Goal: Task Accomplishment & Management: Manage account settings

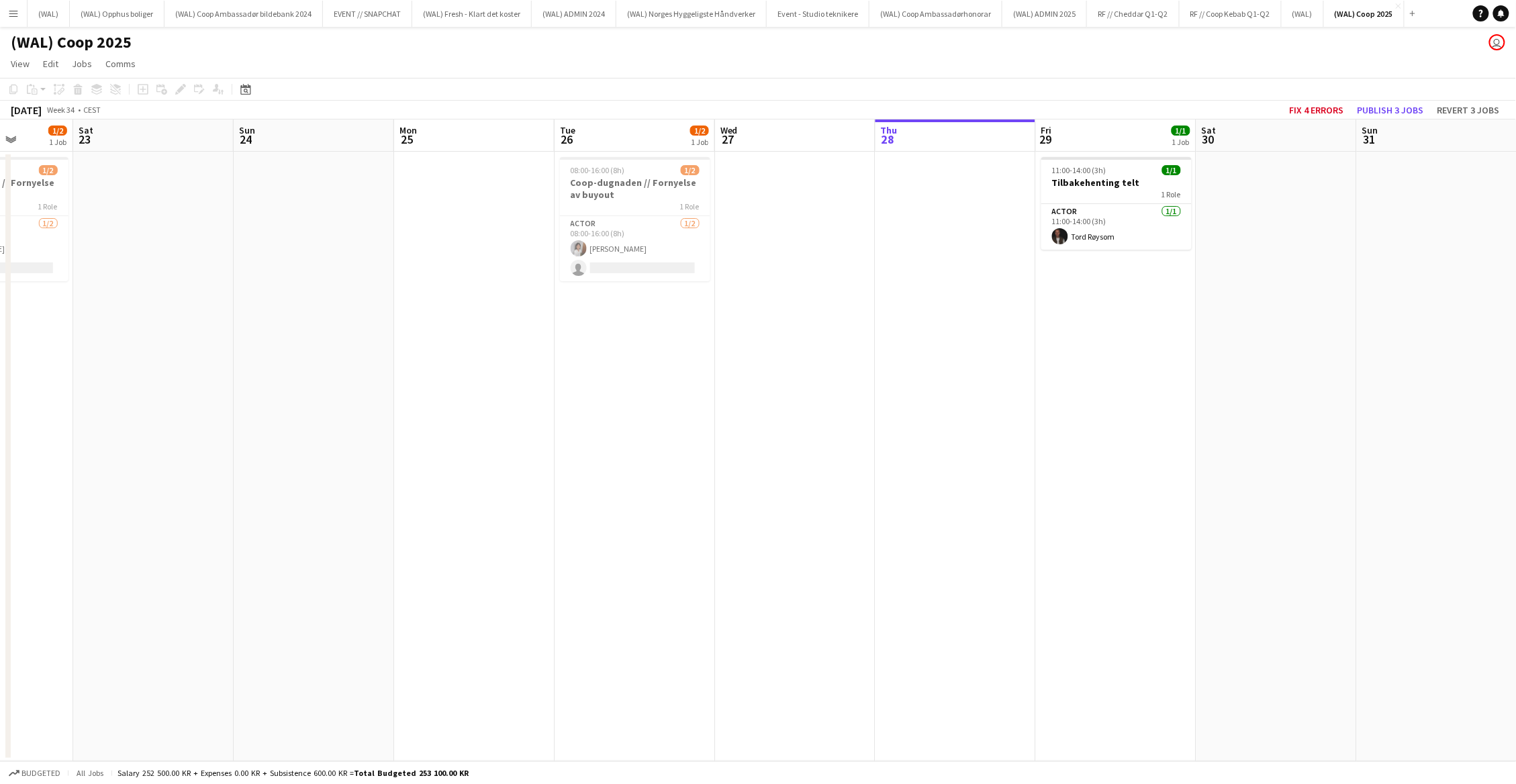
scroll to position [0, 381]
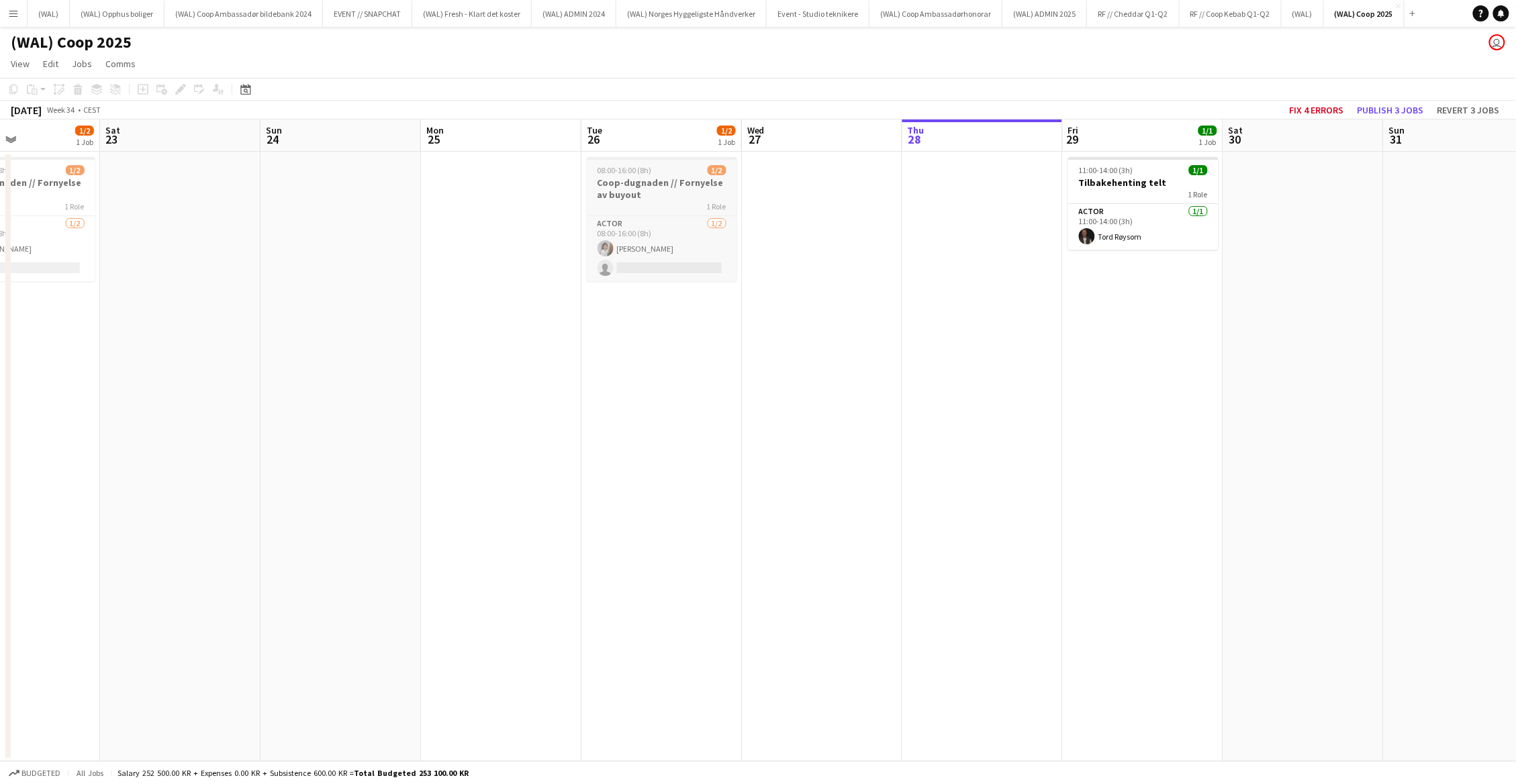
click at [693, 201] on div "1 Role" at bounding box center [662, 206] width 150 height 11
click at [68, 180] on h3 "Coop-dugnaden // Fornyelse av buyout" at bounding box center [20, 189] width 150 height 25
click at [493, 269] on app-date-cell at bounding box center [501, 457] width 160 height 610
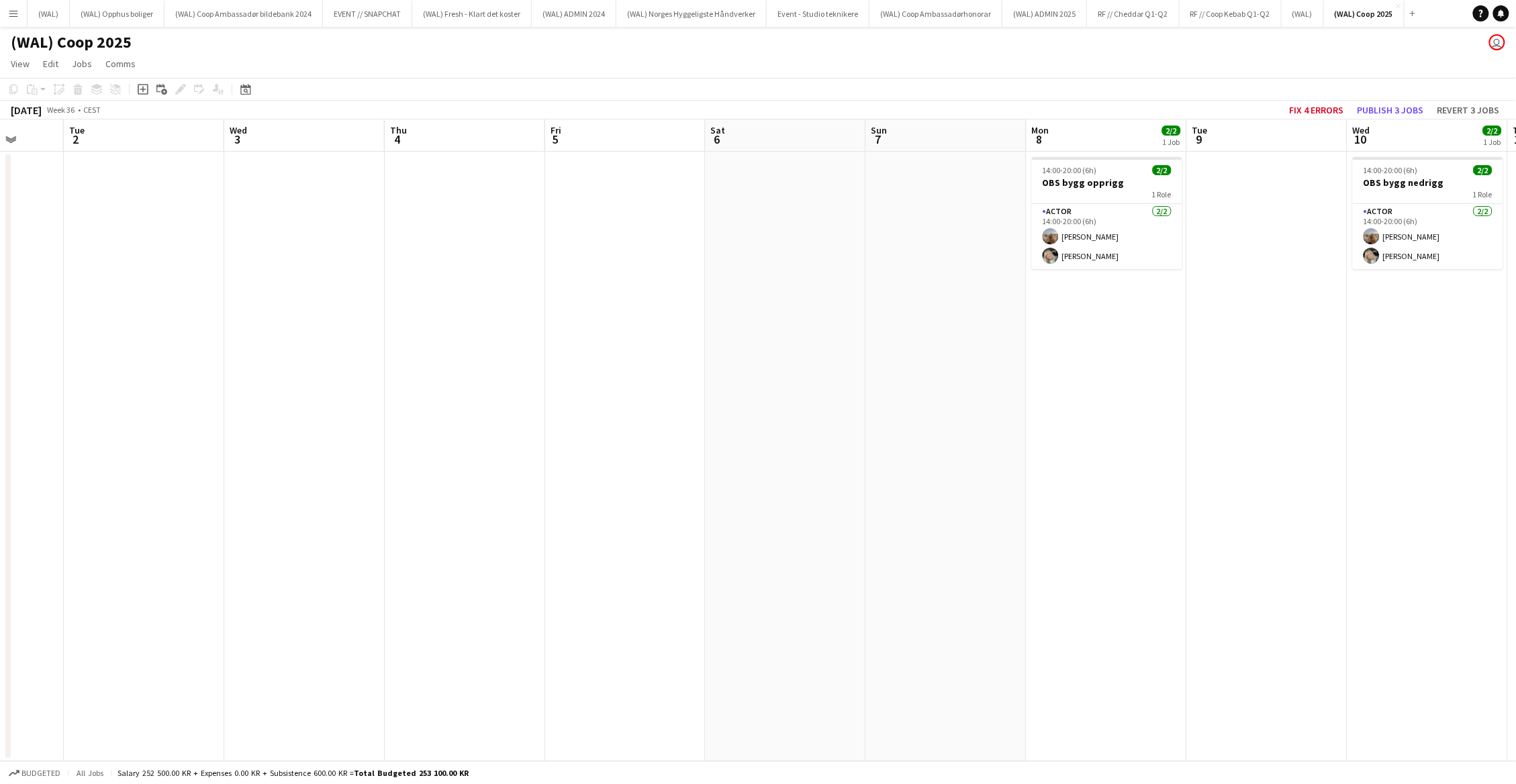
scroll to position [0, 463]
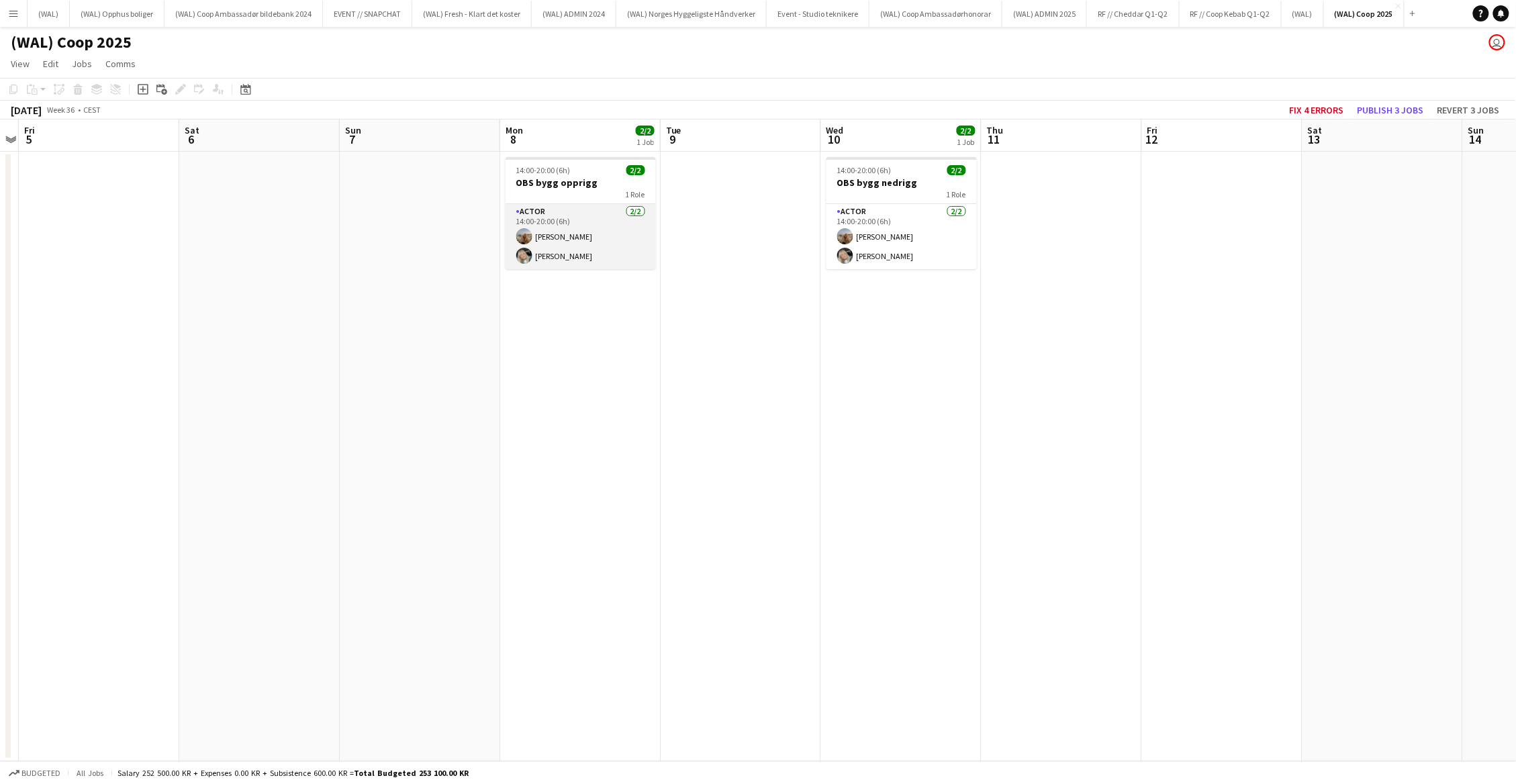
click at [596, 253] on app-card-role "Actor [DATE] 14:00-20:00 (6h) [PERSON_NAME] [PERSON_NAME]" at bounding box center [581, 237] width 150 height 65
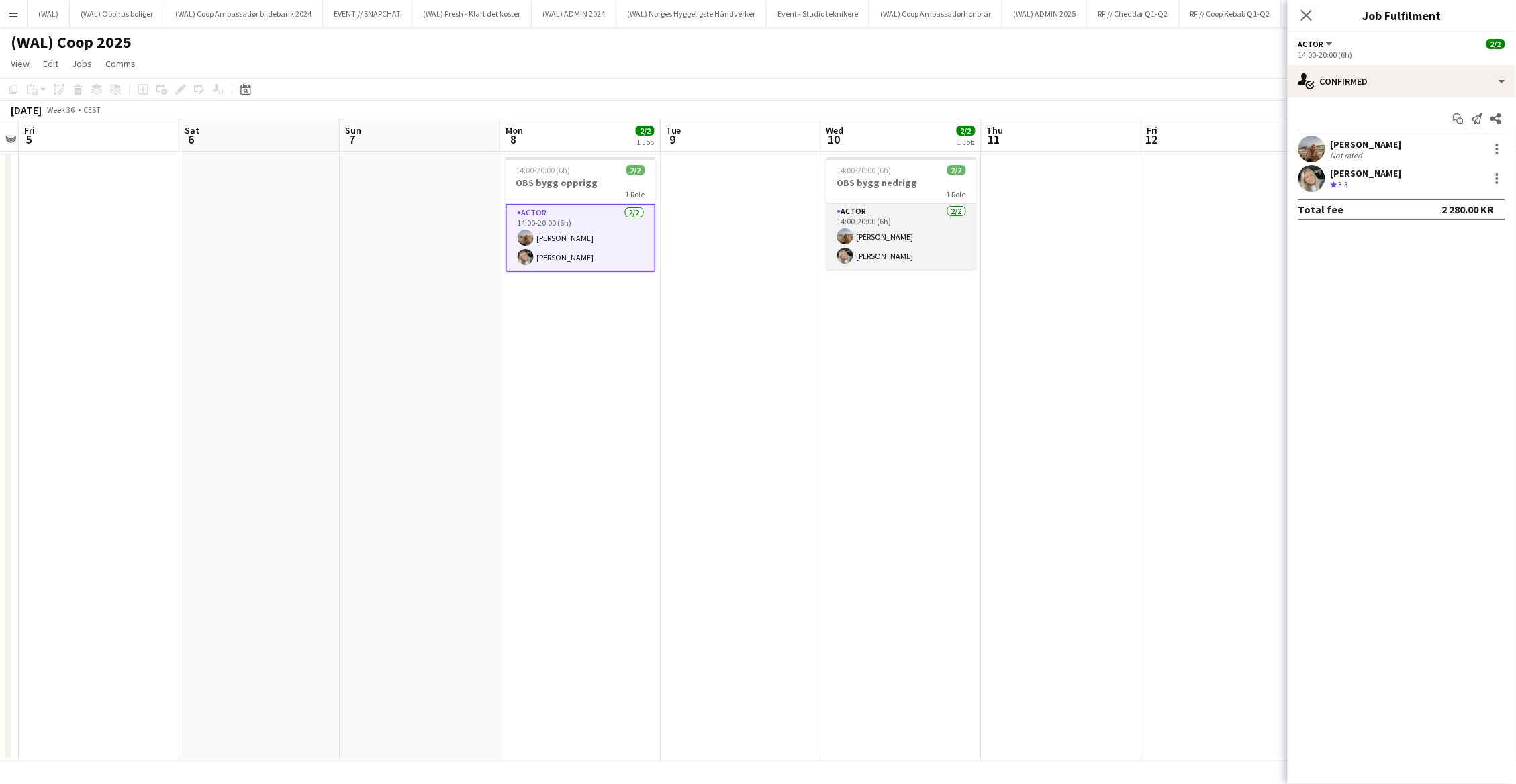
click at [911, 245] on app-card-role "Actor [DATE] 14:00-20:00 (6h) [PERSON_NAME] [PERSON_NAME]" at bounding box center [902, 237] width 150 height 65
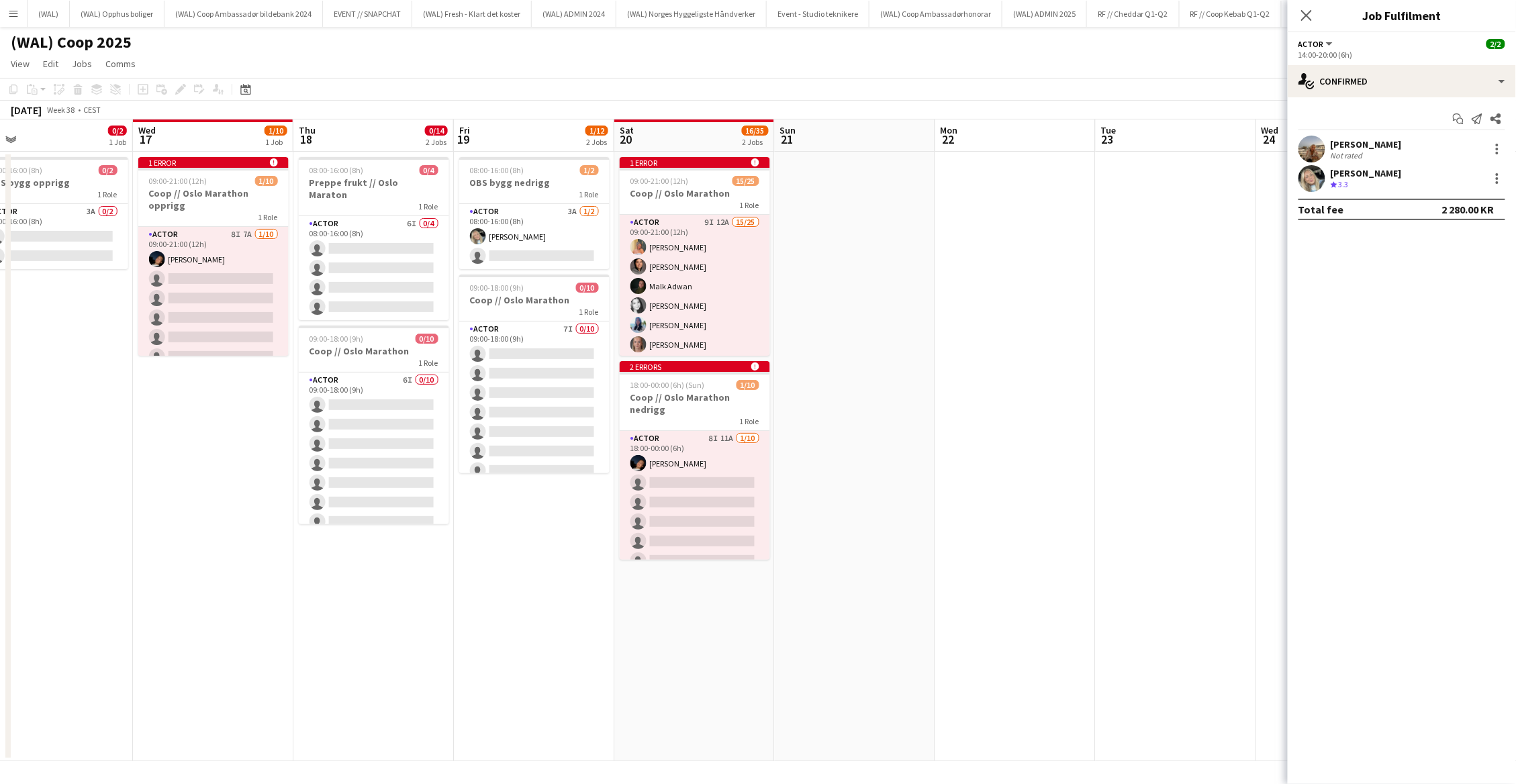
scroll to position [0, 508]
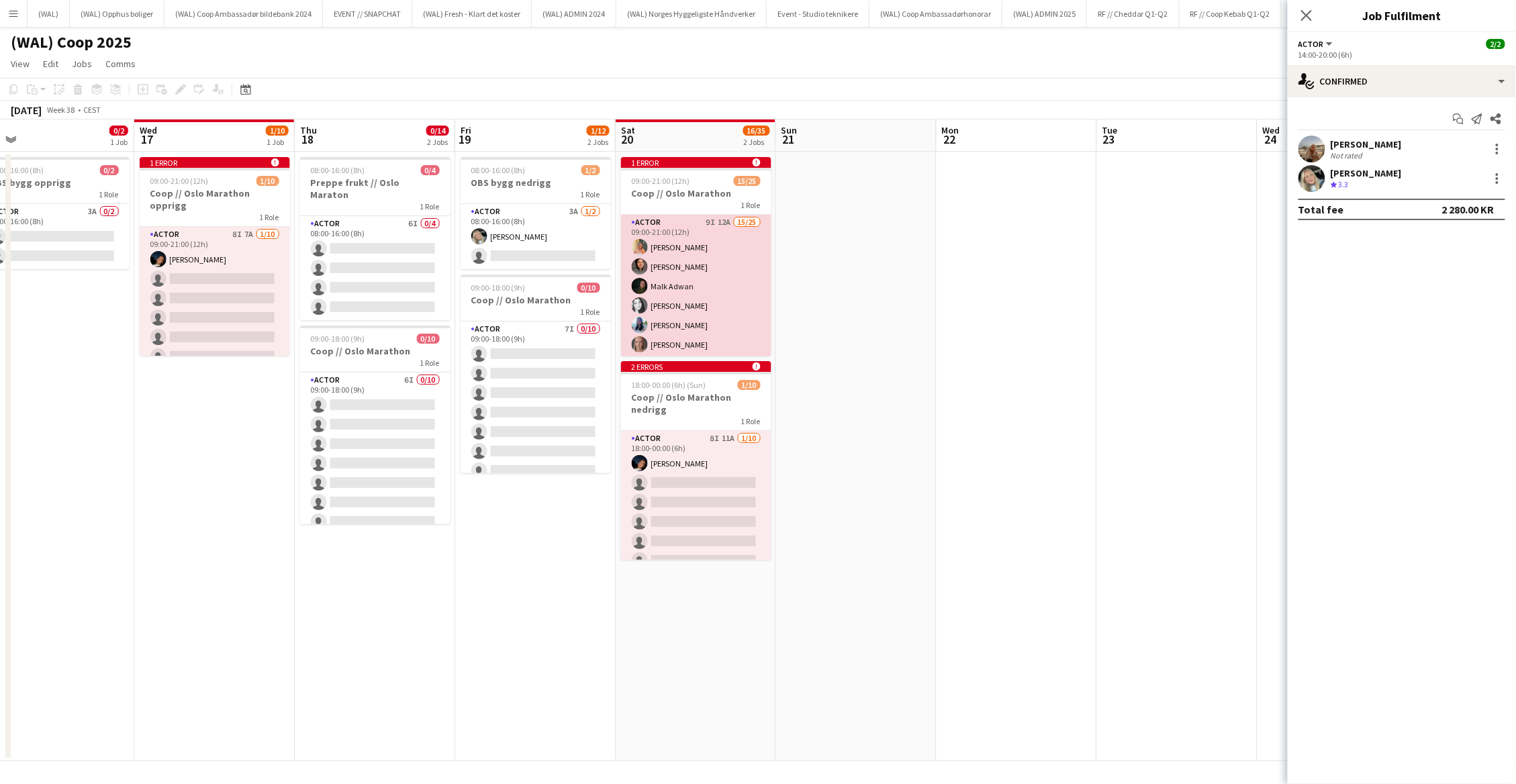
click at [712, 343] on app-card-role "Actor 9I 12A 15/25 09:00-21:00 (12h) [PERSON_NAME] [PERSON_NAME] [PERSON_NAME] …" at bounding box center [697, 471] width 150 height 513
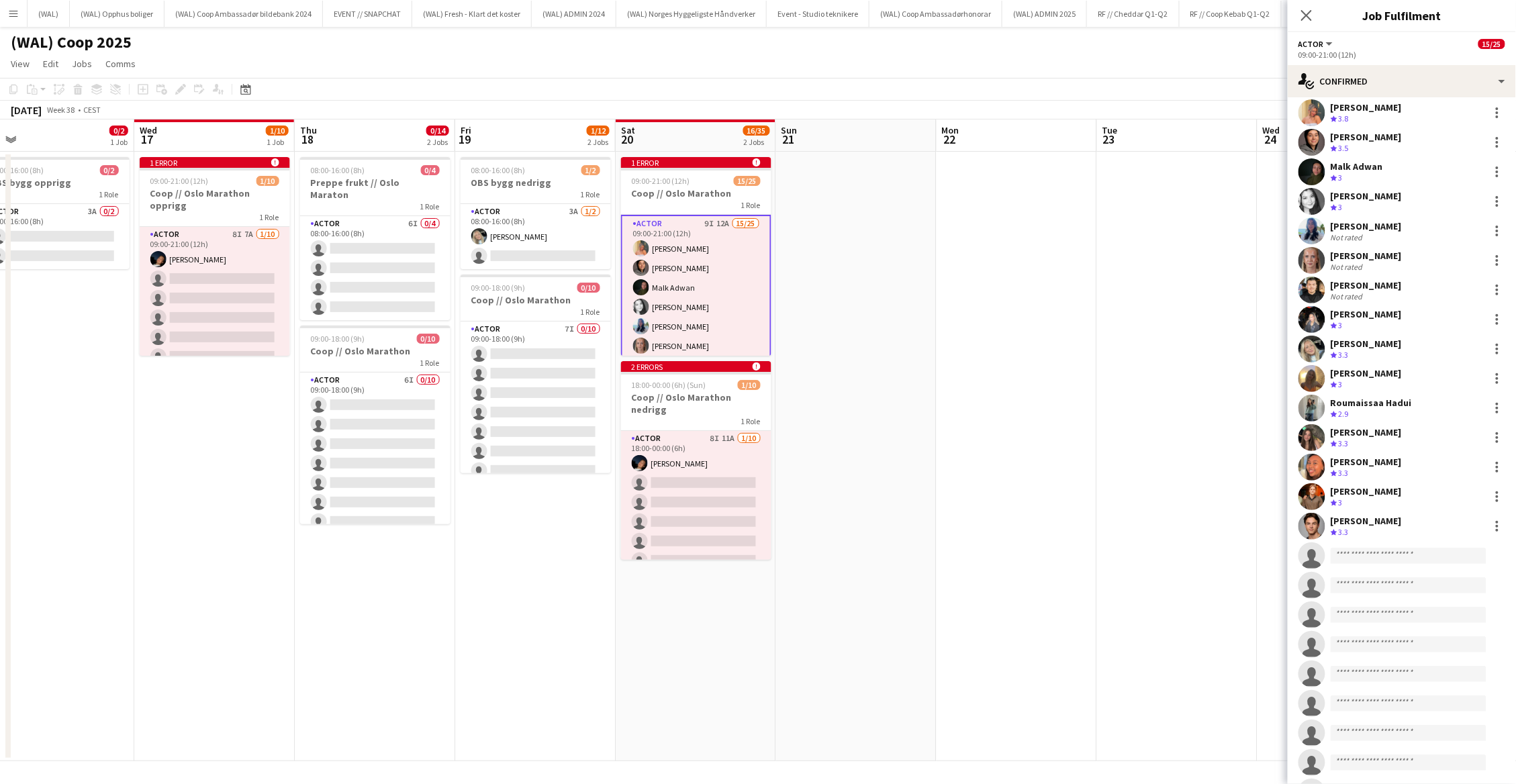
scroll to position [39, 0]
click at [1315, 258] on app-user-avatar at bounding box center [1312, 258] width 27 height 27
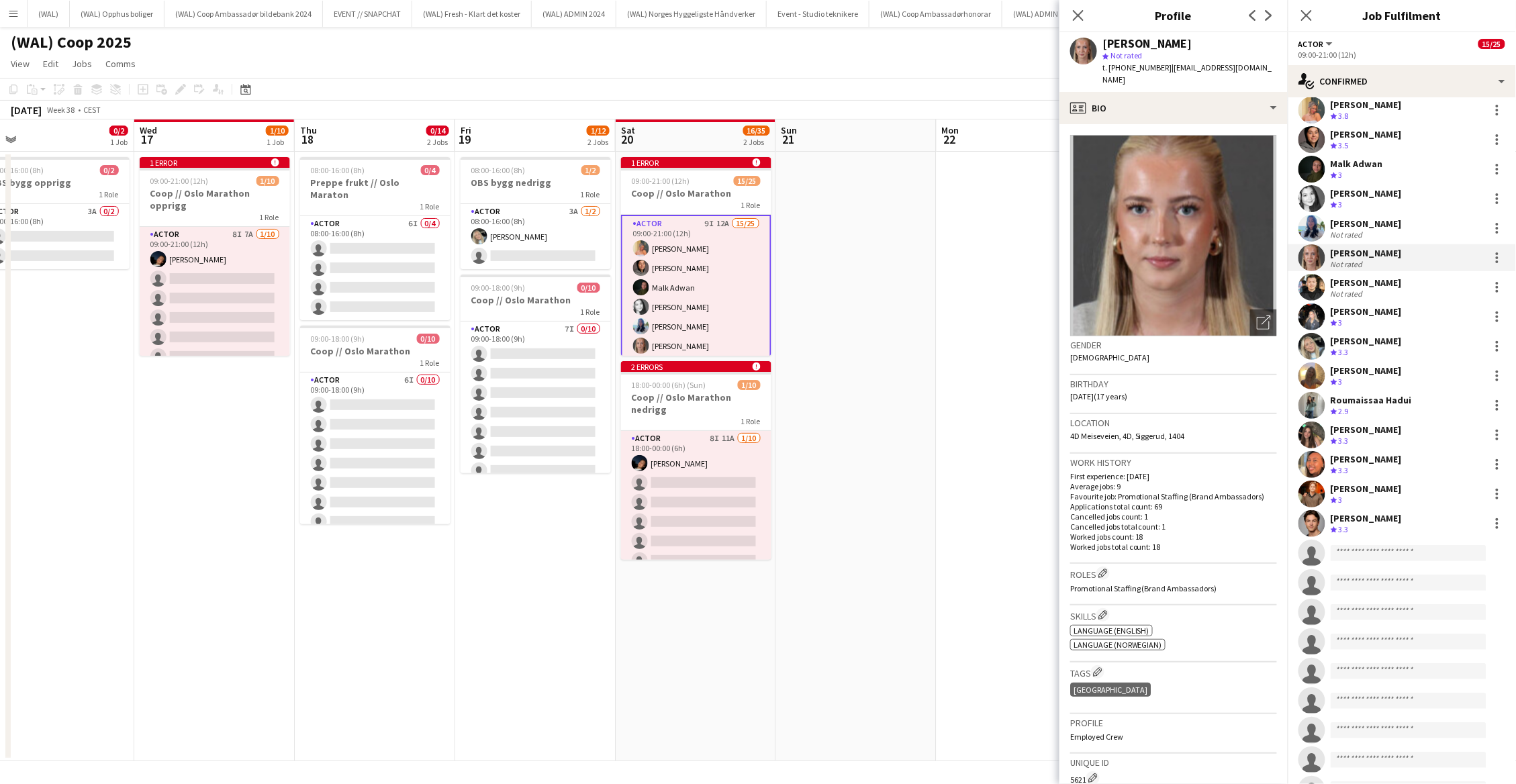
click at [1343, 111] on span "3.8" at bounding box center [1344, 116] width 10 height 10
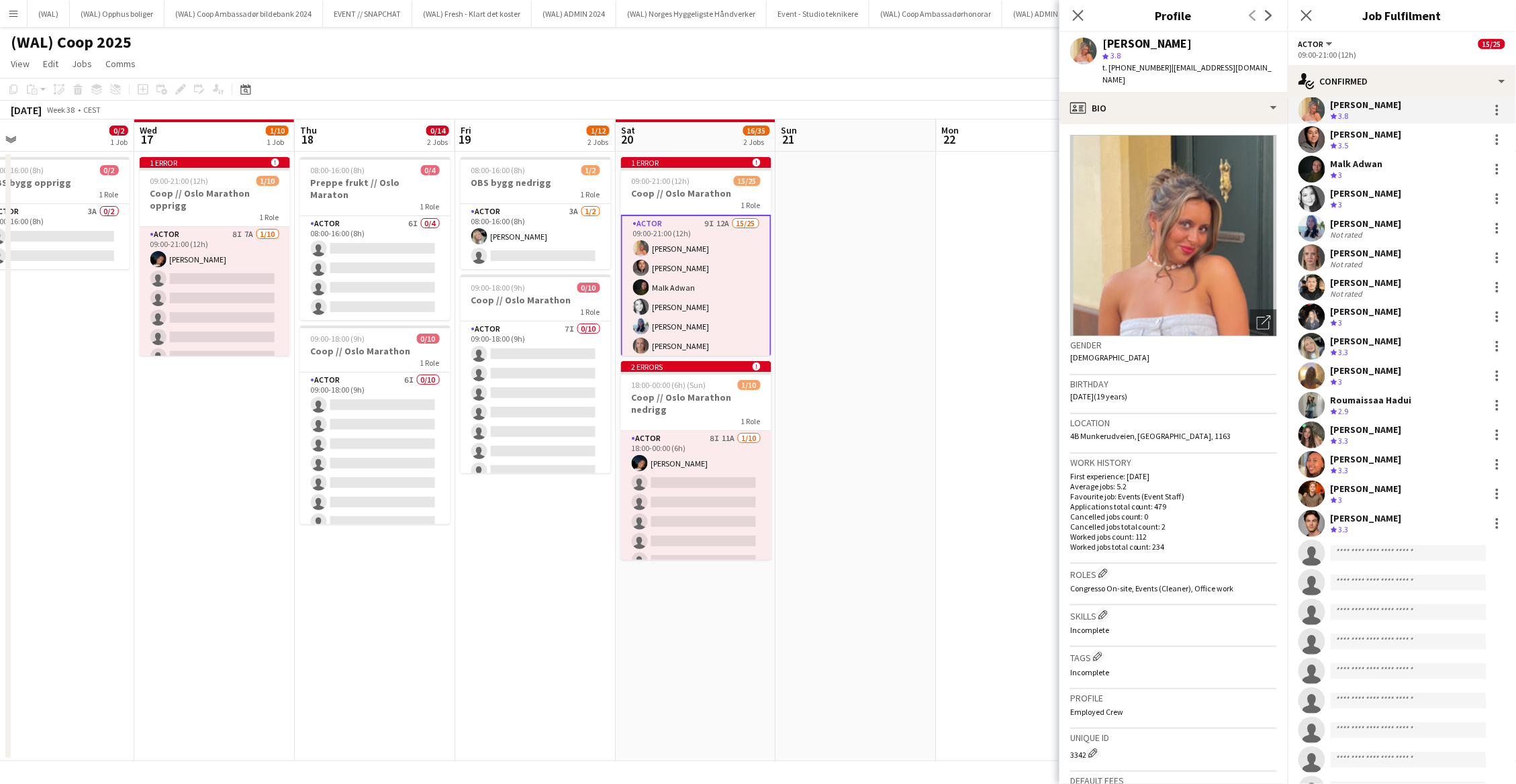
click at [1362, 142] on div "Crew rating 3.5" at bounding box center [1366, 146] width 71 height 11
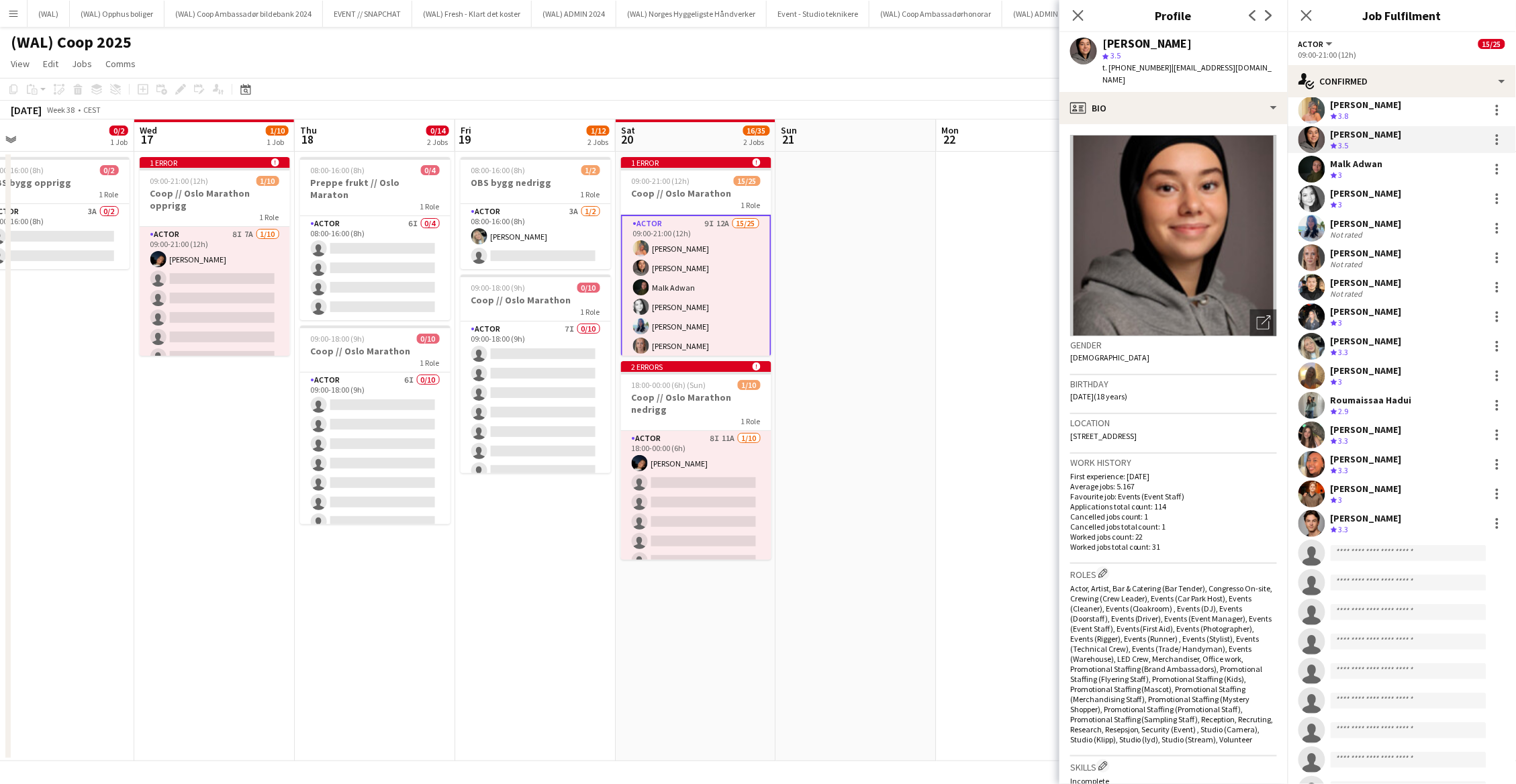
click at [1365, 164] on div "Malk Adwan" at bounding box center [1357, 164] width 52 height 12
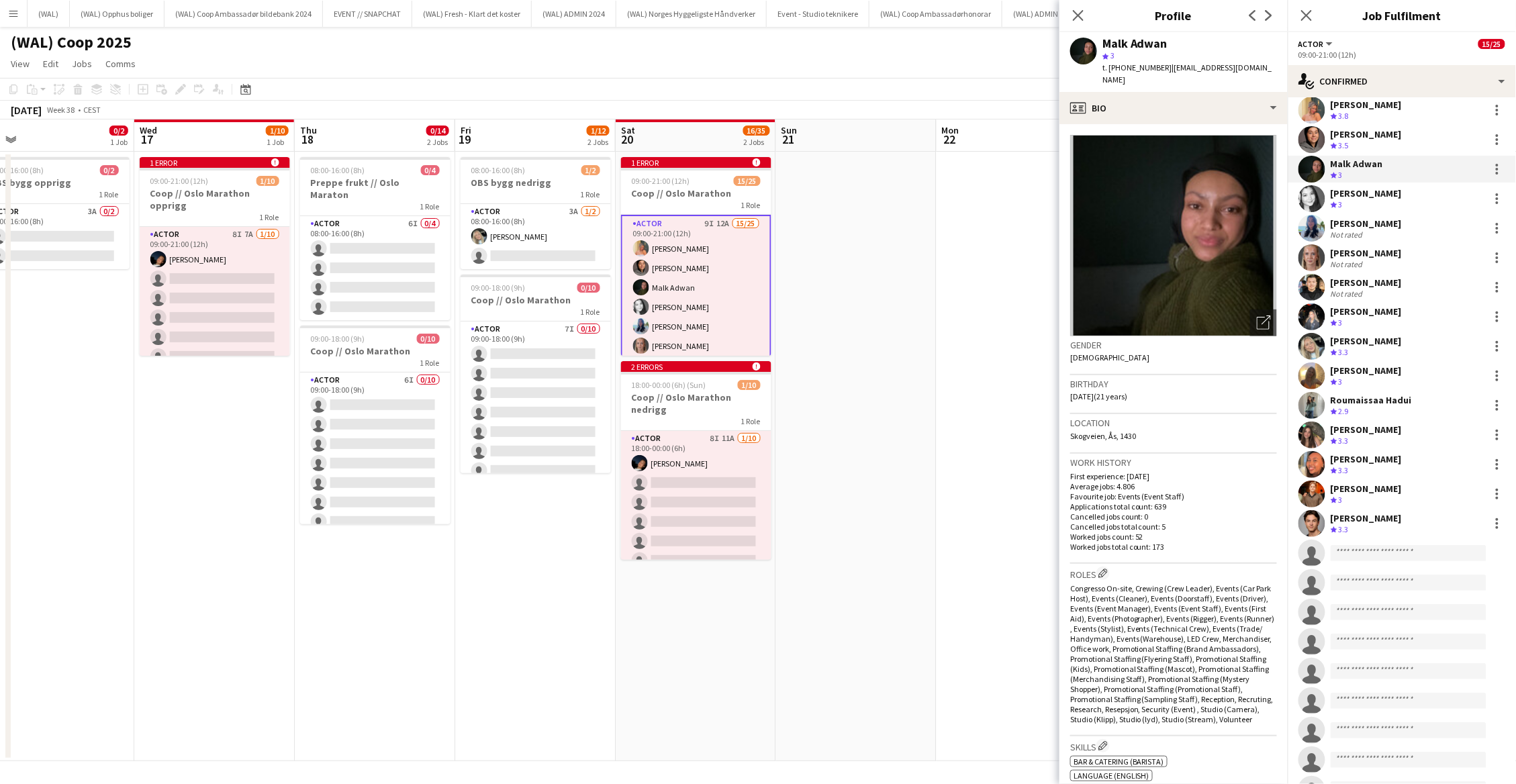
click at [1365, 194] on div "[PERSON_NAME]" at bounding box center [1366, 193] width 71 height 12
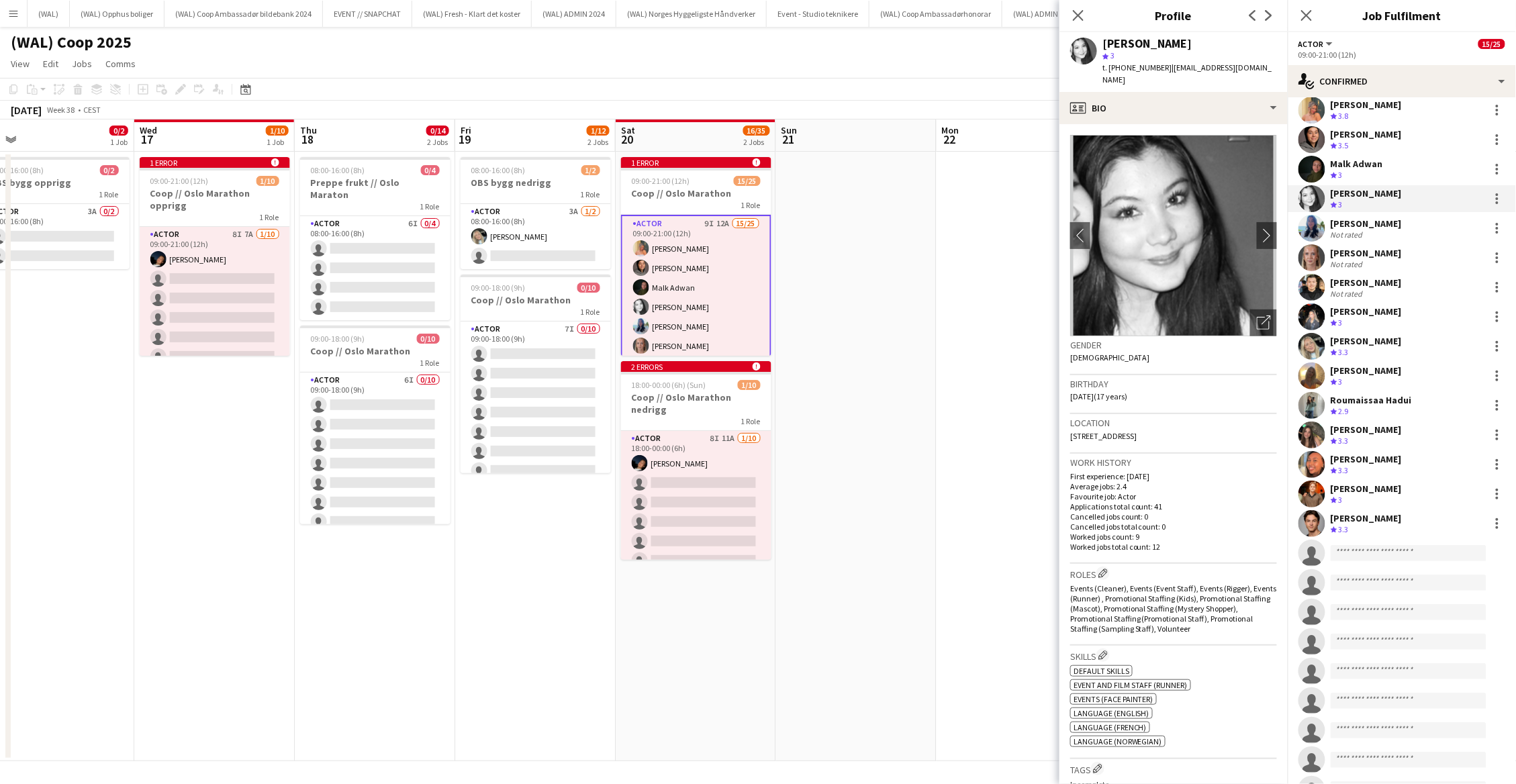
click at [1365, 219] on div "[PERSON_NAME]" at bounding box center [1366, 223] width 71 height 12
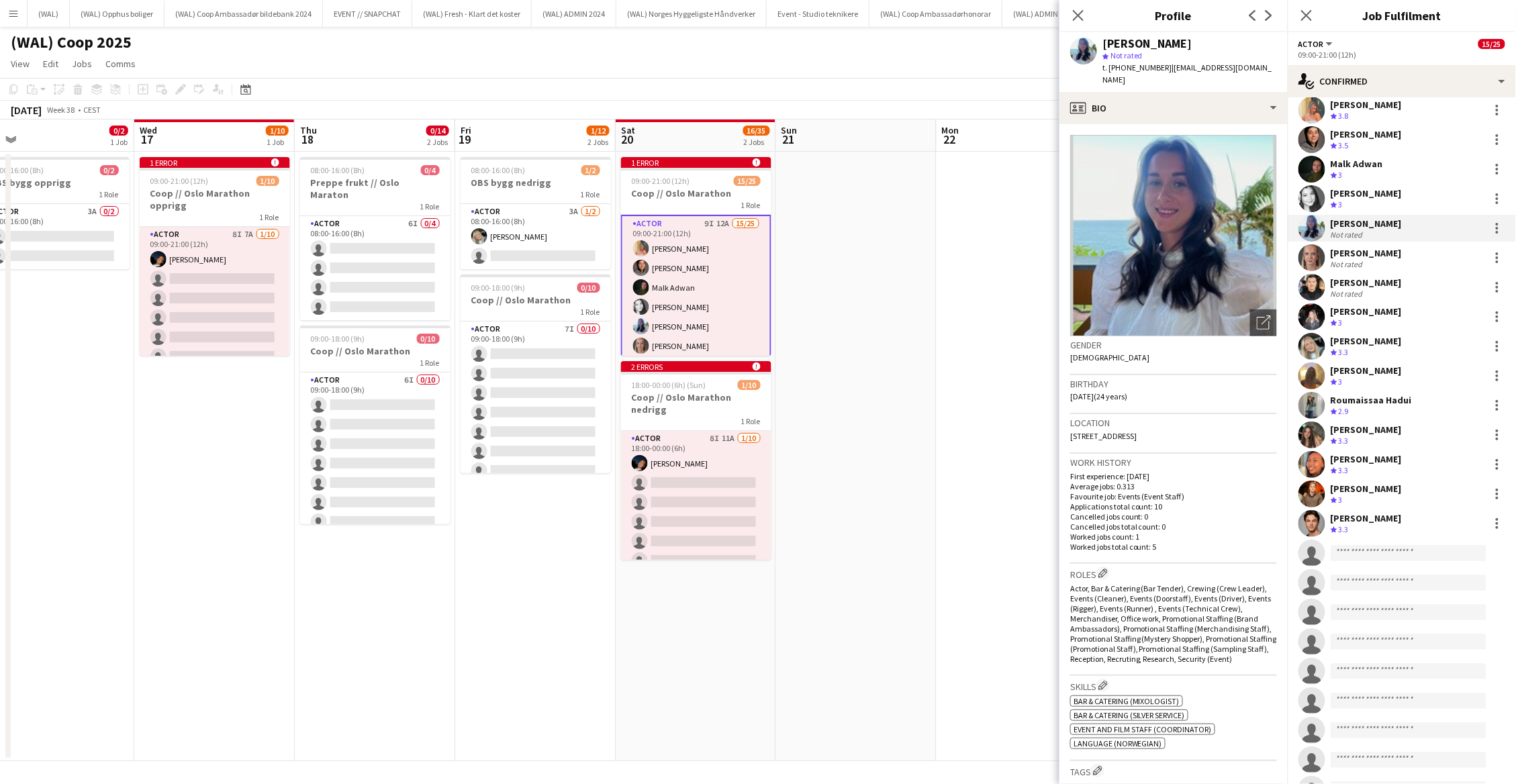
click at [1363, 250] on div "[PERSON_NAME]" at bounding box center [1366, 253] width 71 height 12
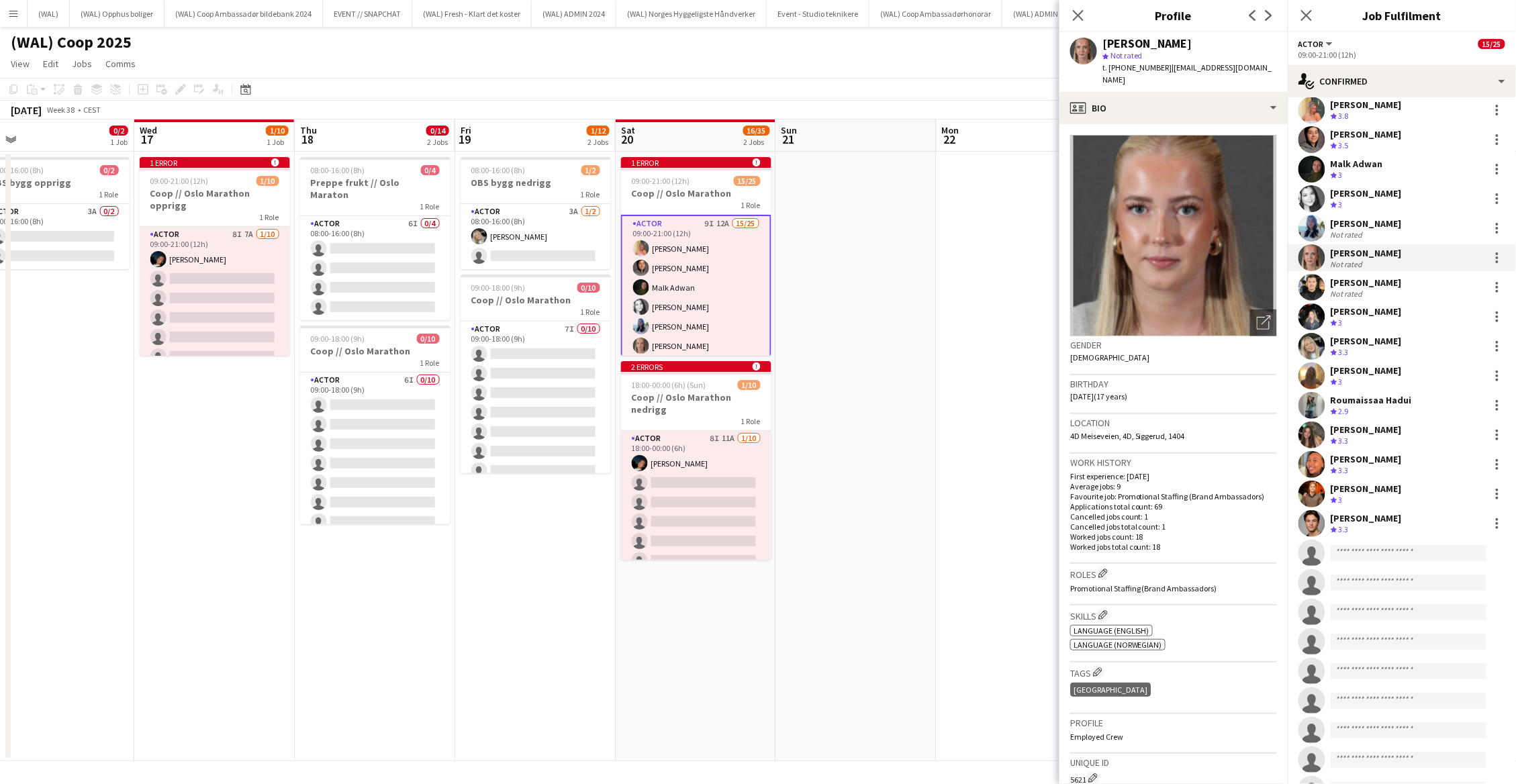
click at [1373, 289] on div "Not rated" at bounding box center [1366, 293] width 71 height 10
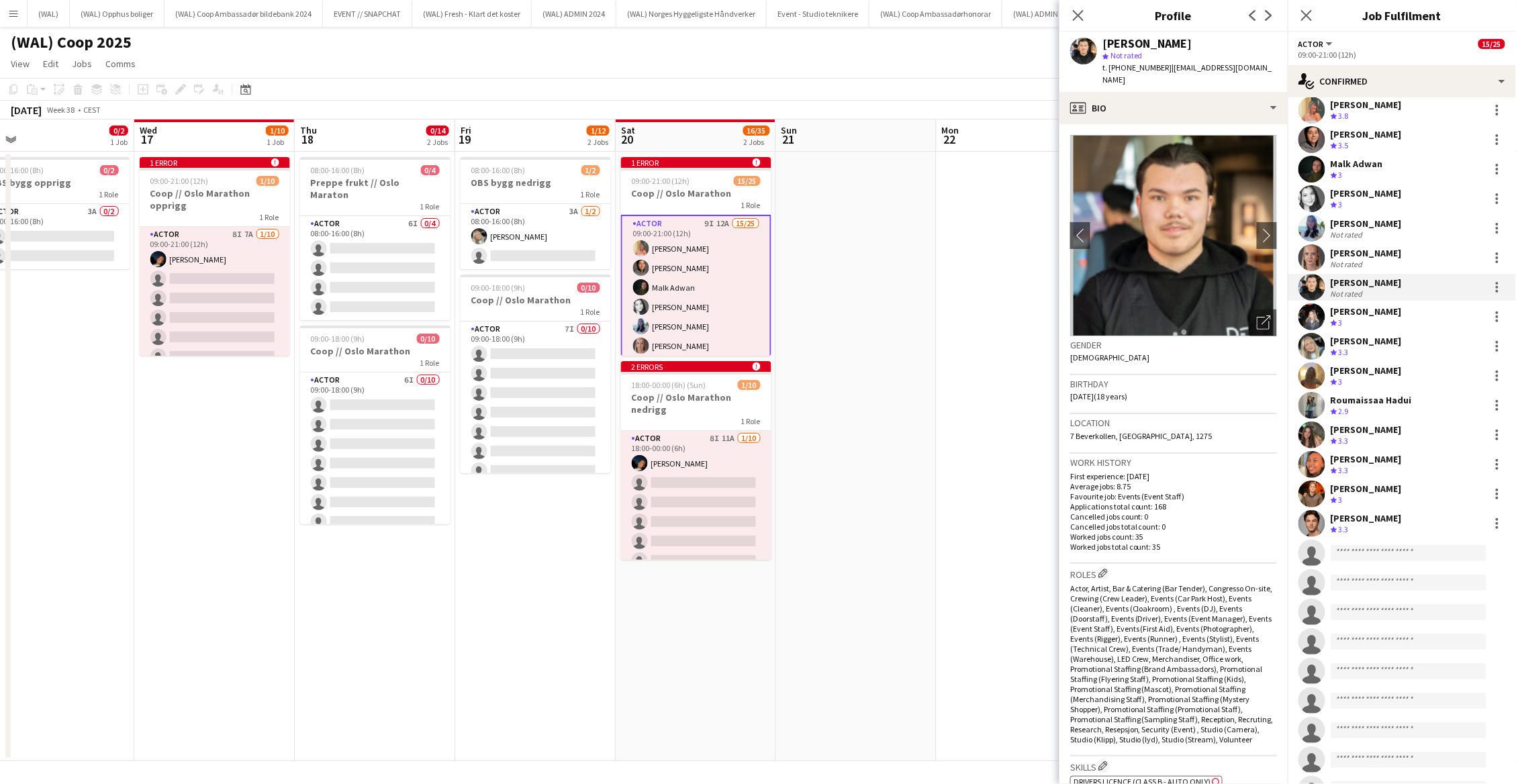
click at [1369, 310] on div "[PERSON_NAME]" at bounding box center [1366, 311] width 71 height 12
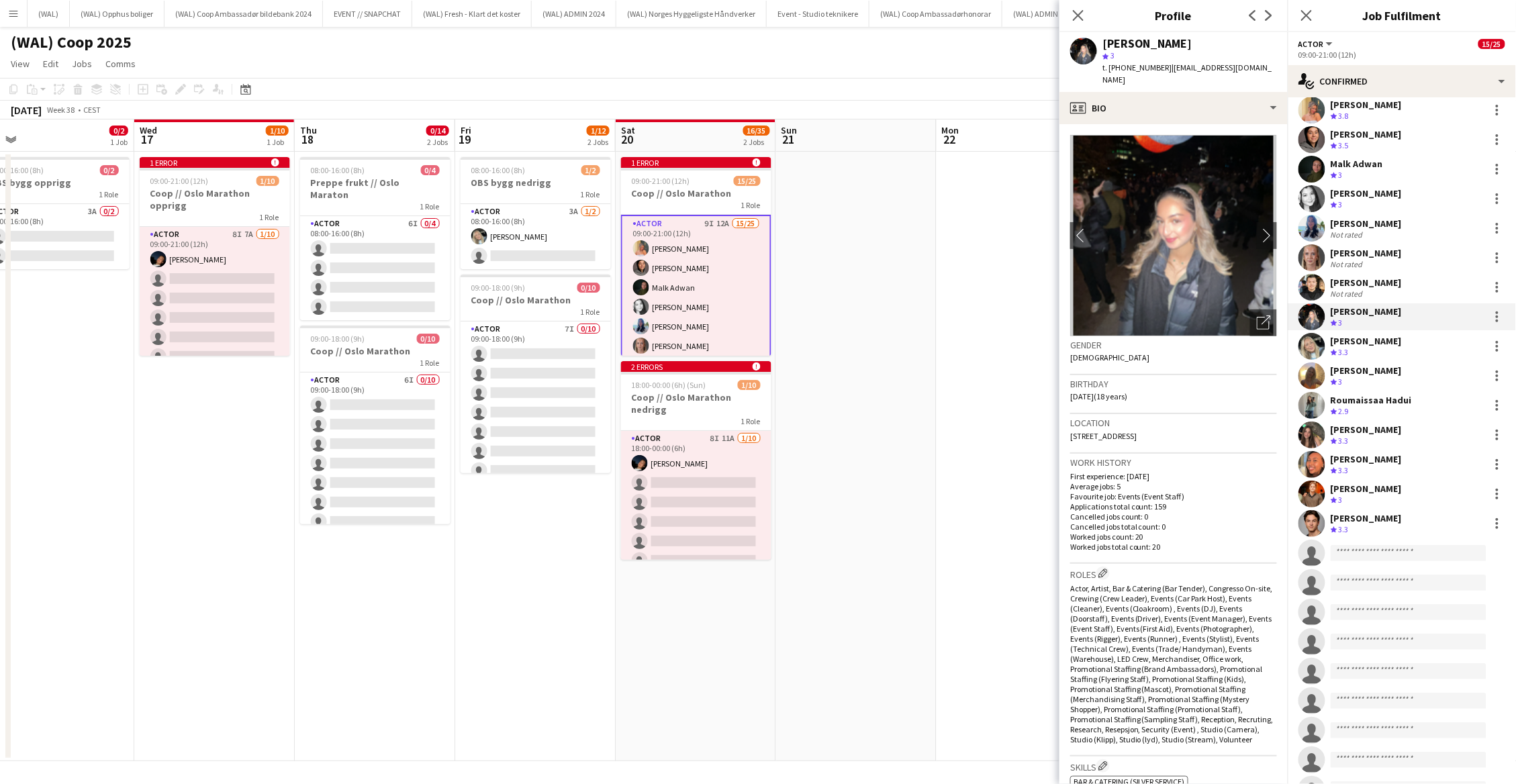
click at [1378, 350] on div "Crew rating 3.3" at bounding box center [1366, 353] width 71 height 11
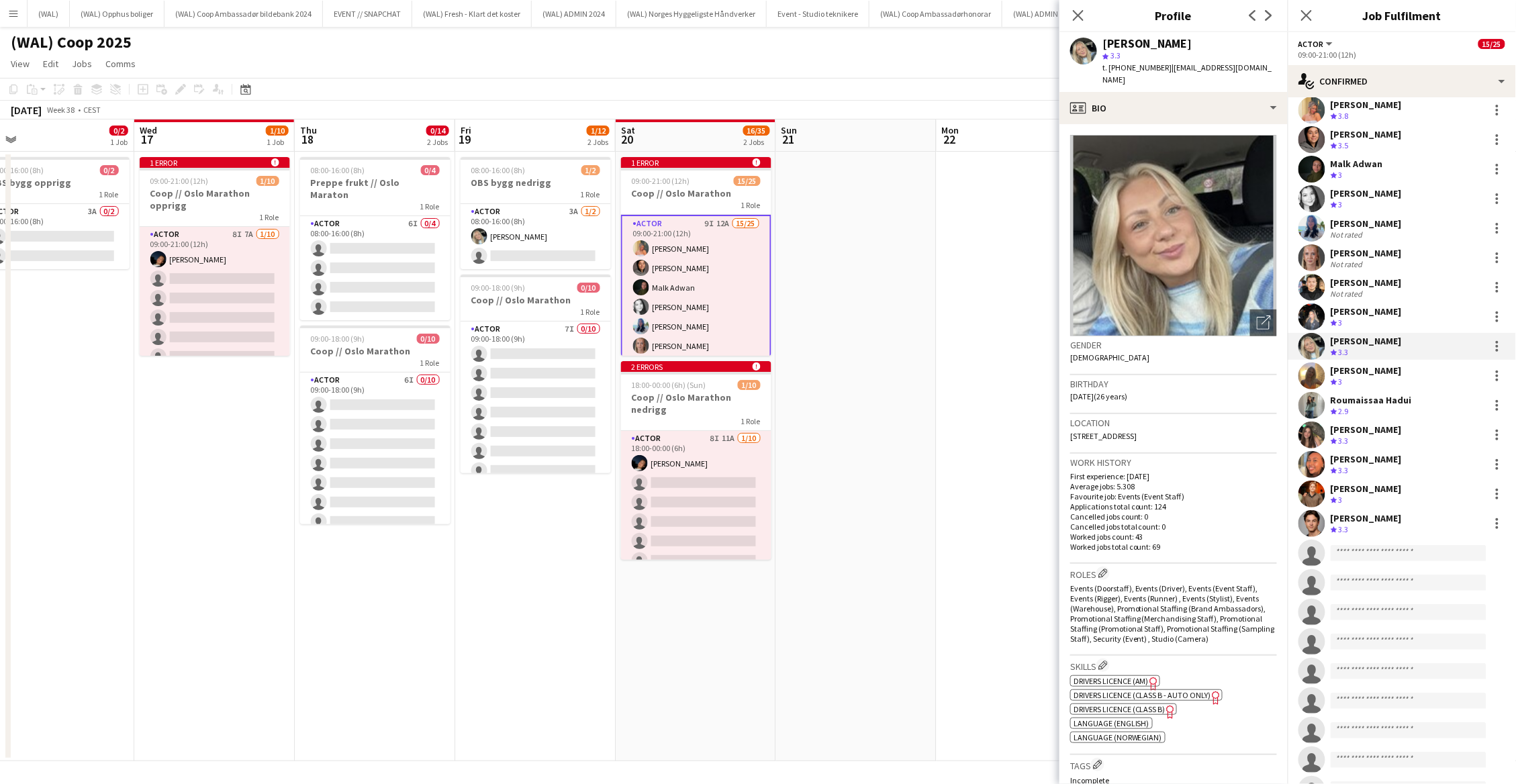
click at [1384, 379] on div "Crew rating 3" at bounding box center [1366, 383] width 71 height 11
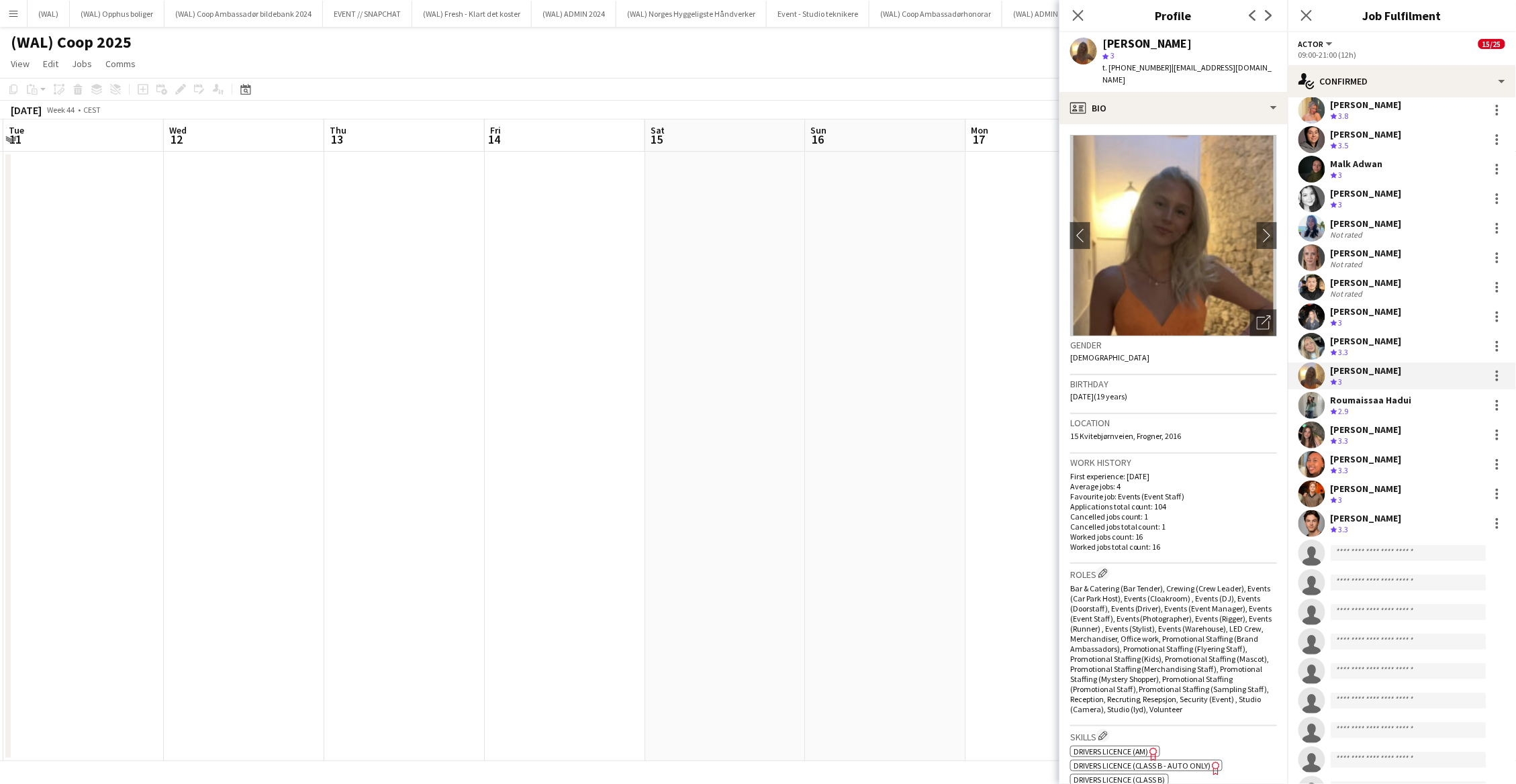
scroll to position [0, 554]
